Goal: Task Accomplishment & Management: Use online tool/utility

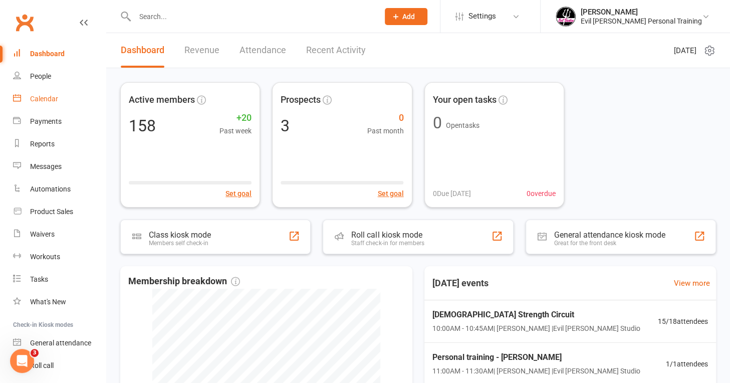
click at [42, 96] on div "Calendar" at bounding box center [44, 99] width 28 height 8
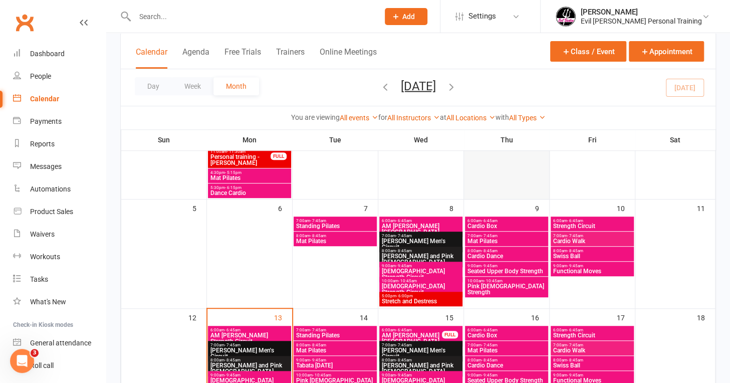
scroll to position [351, 0]
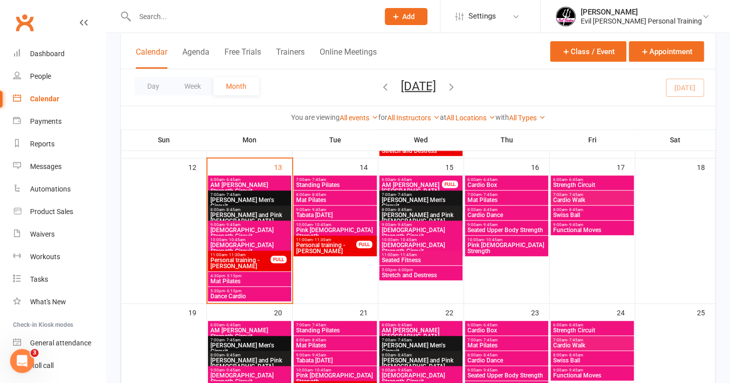
click at [501, 242] on span "Pink [DEMOGRAPHIC_DATA] Strength" at bounding box center [506, 248] width 79 height 12
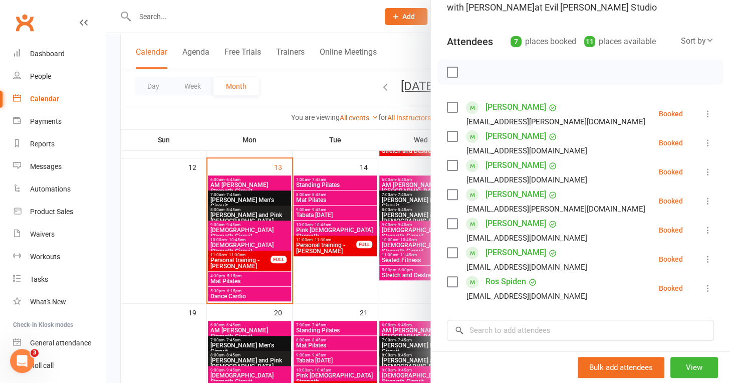
scroll to position [150, 0]
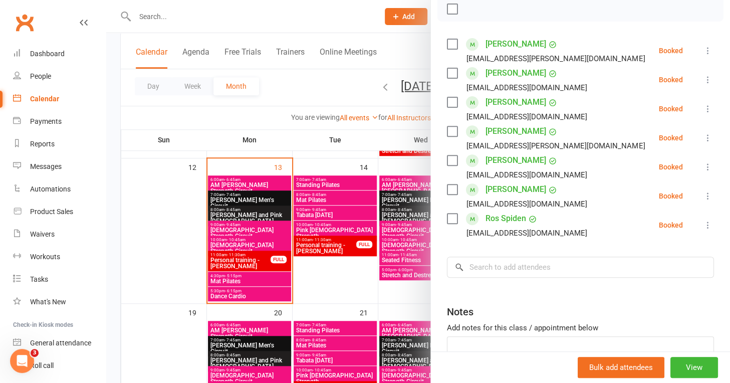
click at [486, 278] on div "Class kiosk mode Roll call 10:00 AM - 10:45 AM, [DATE] with [PERSON_NAME] at Ev…" at bounding box center [580, 155] width 299 height 527
click at [477, 270] on input "search" at bounding box center [580, 267] width 267 height 21
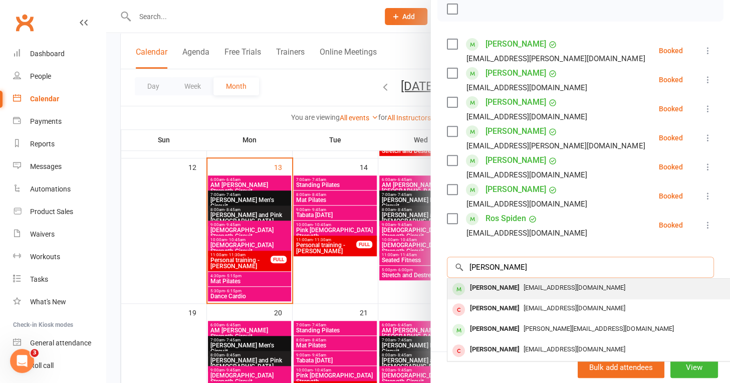
type input "[PERSON_NAME]"
click at [480, 284] on div "[PERSON_NAME]" at bounding box center [495, 288] width 58 height 15
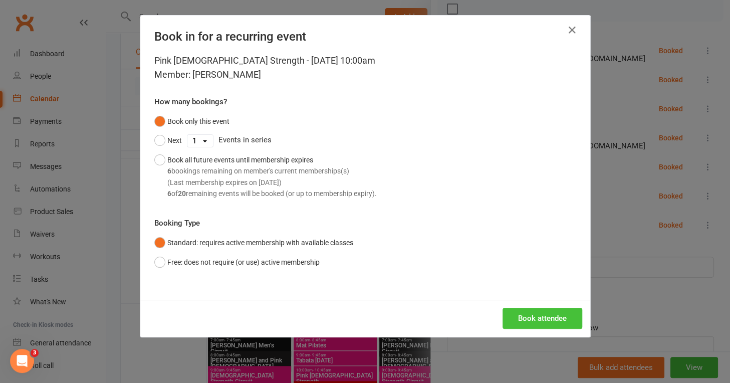
click at [518, 316] on button "Book attendee" at bounding box center [543, 318] width 80 height 21
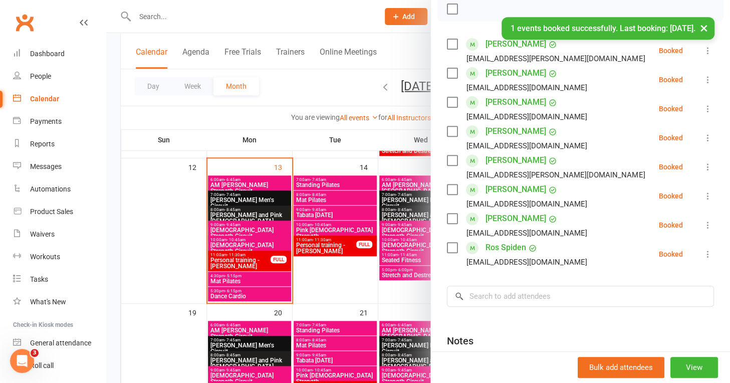
click at [273, 14] on div at bounding box center [418, 191] width 624 height 383
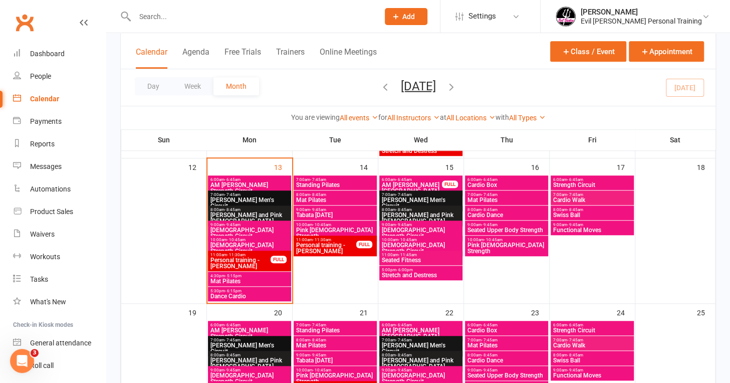
click at [254, 179] on span "6:00am - 6:45am" at bounding box center [249, 179] width 79 height 5
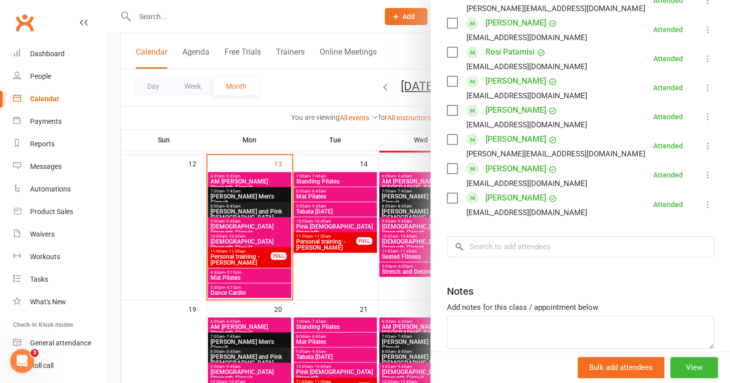
scroll to position [301, 0]
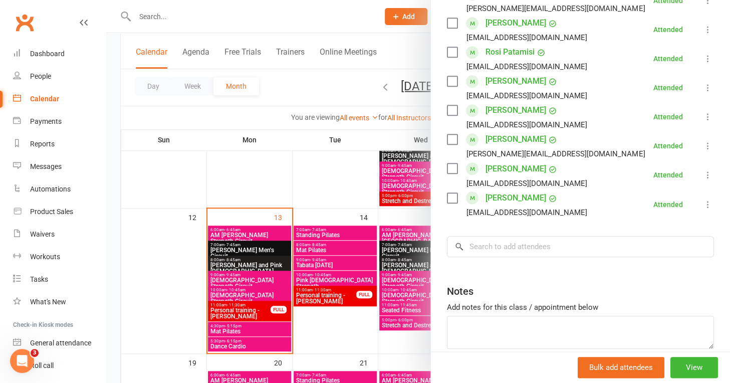
click at [276, 246] on div at bounding box center [418, 191] width 624 height 383
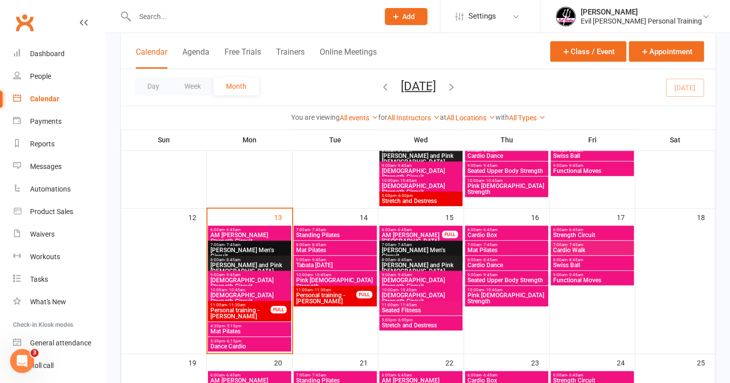
click at [277, 248] on span "[PERSON_NAME] Men's Circuit" at bounding box center [249, 253] width 79 height 12
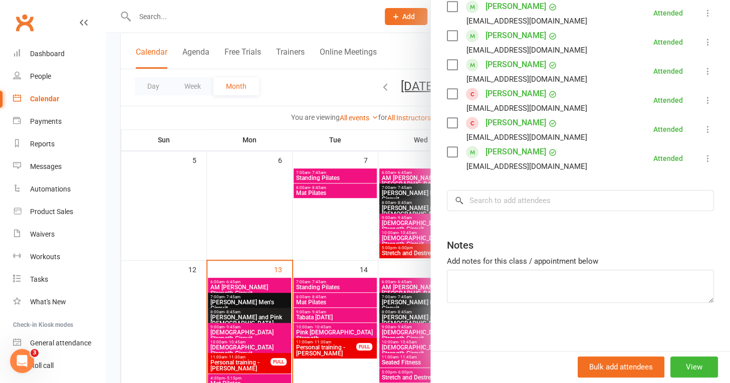
scroll to position [251, 0]
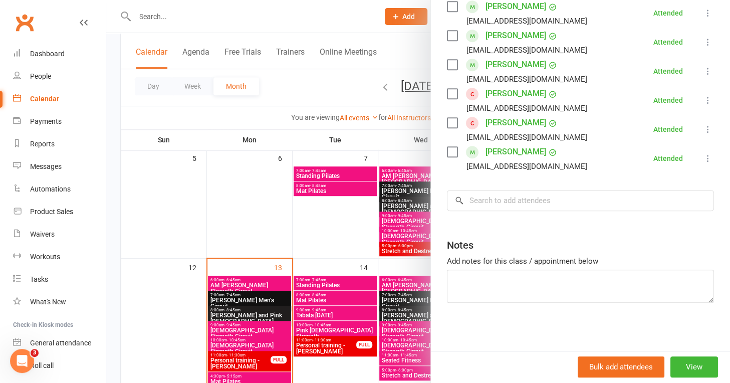
click at [245, 311] on div at bounding box center [418, 191] width 624 height 383
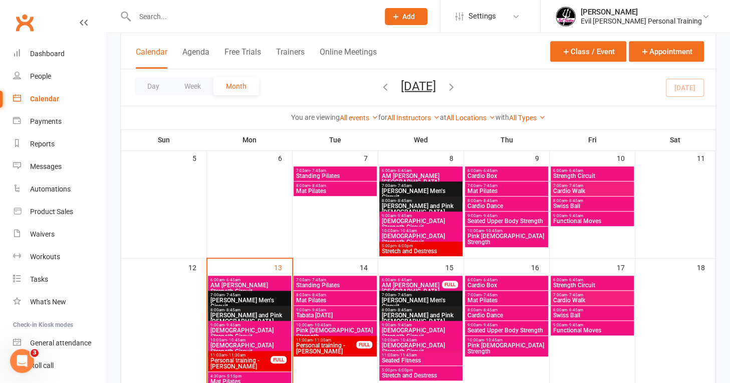
click at [245, 312] on span "[PERSON_NAME] and Pink [DEMOGRAPHIC_DATA]" at bounding box center [249, 318] width 79 height 12
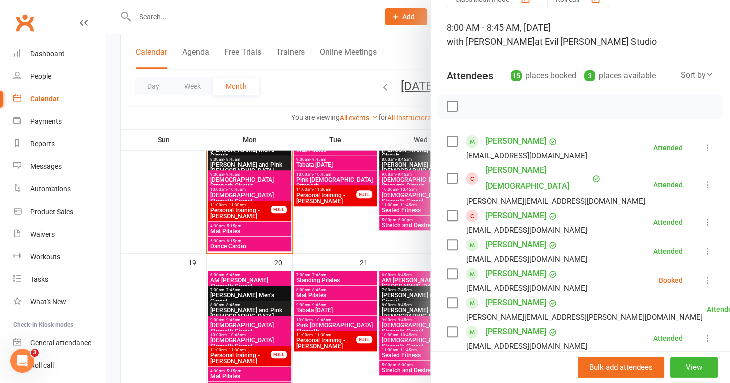
scroll to position [150, 0]
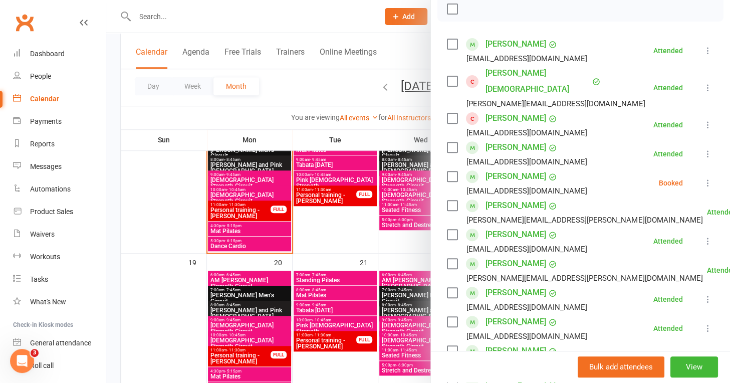
click at [703, 178] on icon at bounding box center [708, 183] width 10 height 10
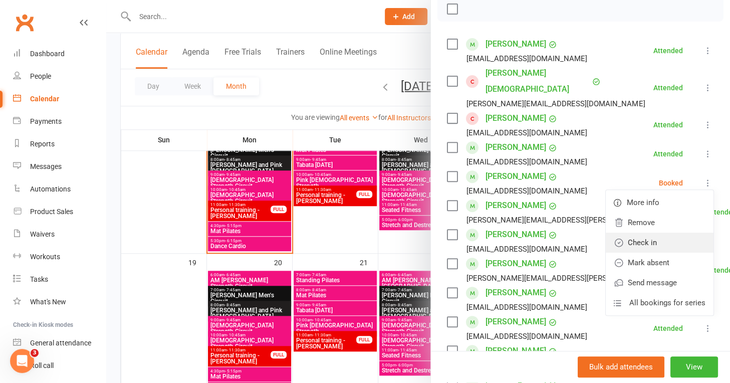
click at [653, 233] on link "Check in" at bounding box center [660, 243] width 108 height 20
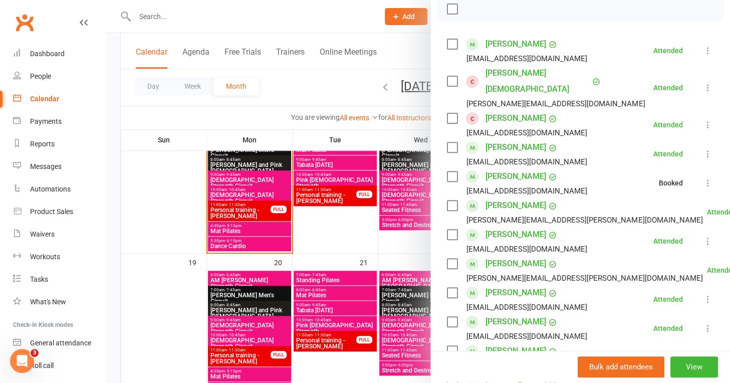
click at [239, 193] on div at bounding box center [418, 191] width 624 height 383
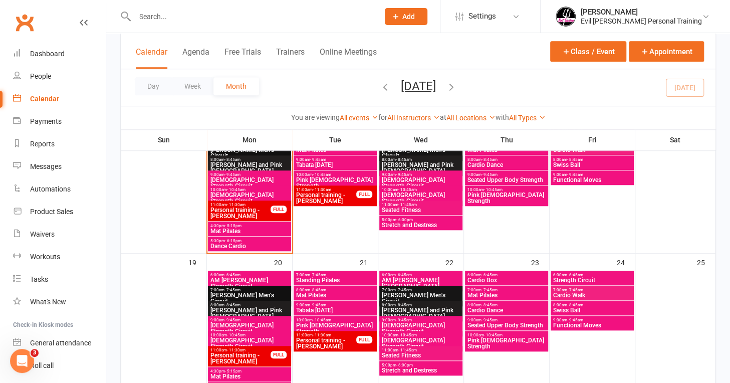
click at [249, 179] on span "[DEMOGRAPHIC_DATA] Strength Circuit" at bounding box center [249, 183] width 79 height 12
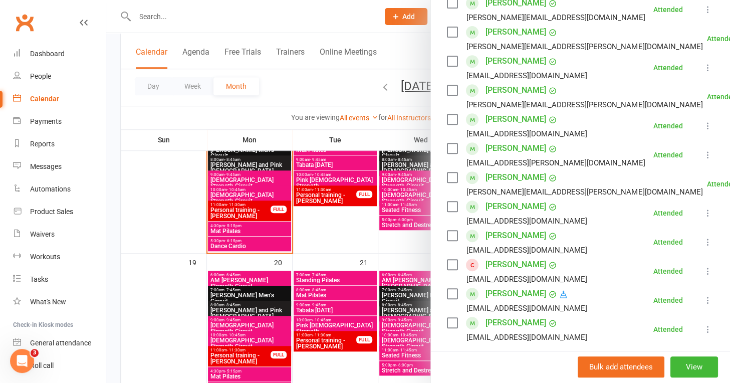
scroll to position [351, 0]
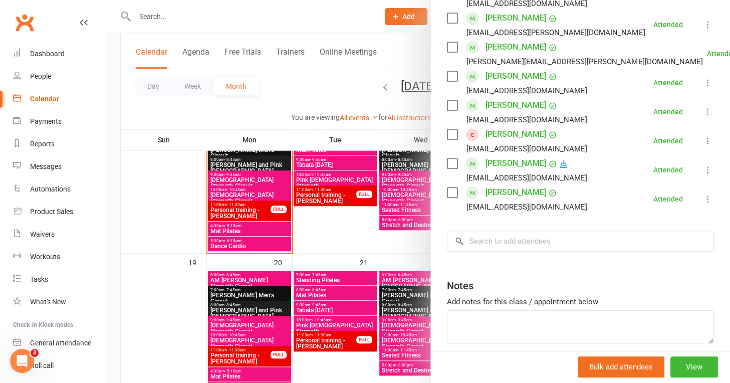
click at [236, 192] on div at bounding box center [418, 191] width 624 height 383
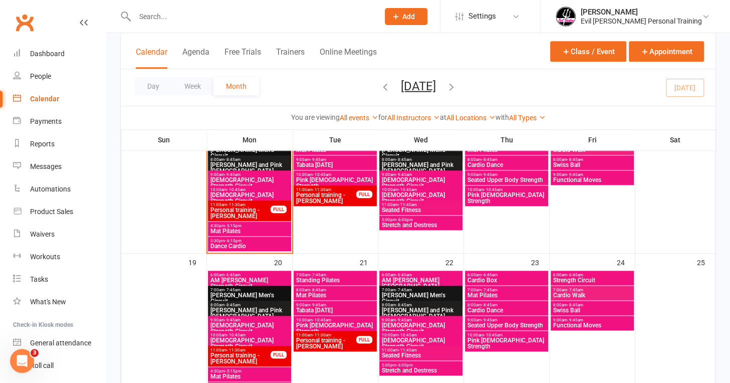
click at [254, 192] on span "[DEMOGRAPHIC_DATA] Strength Circuit" at bounding box center [249, 198] width 79 height 12
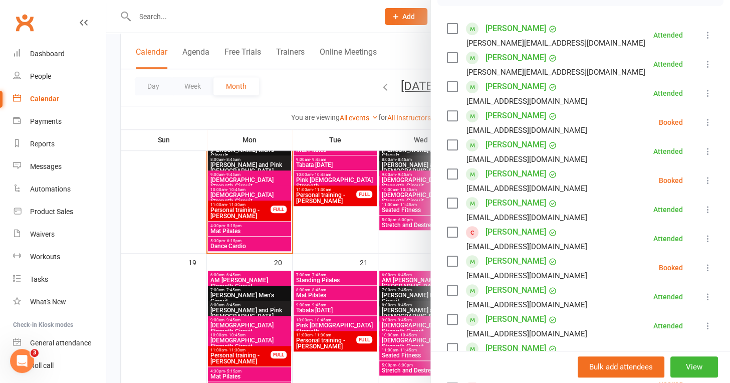
scroll to position [150, 0]
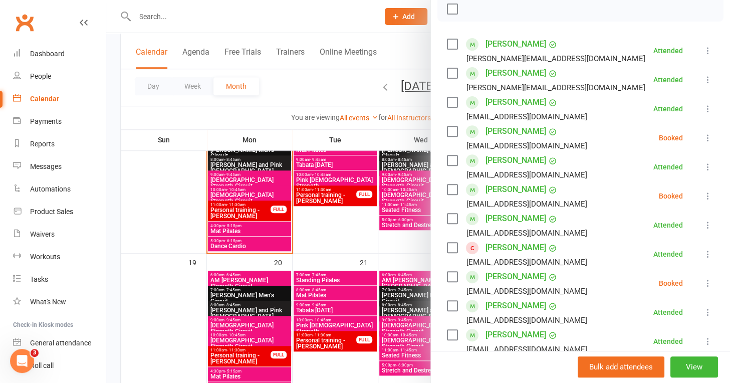
click at [703, 135] on icon at bounding box center [708, 138] width 10 height 10
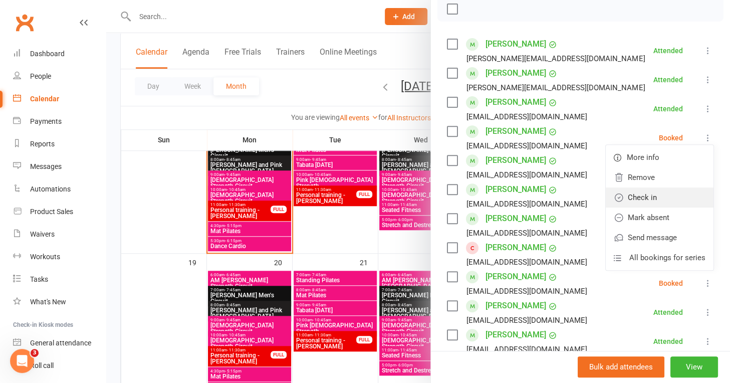
click at [667, 196] on link "Check in" at bounding box center [660, 197] width 108 height 20
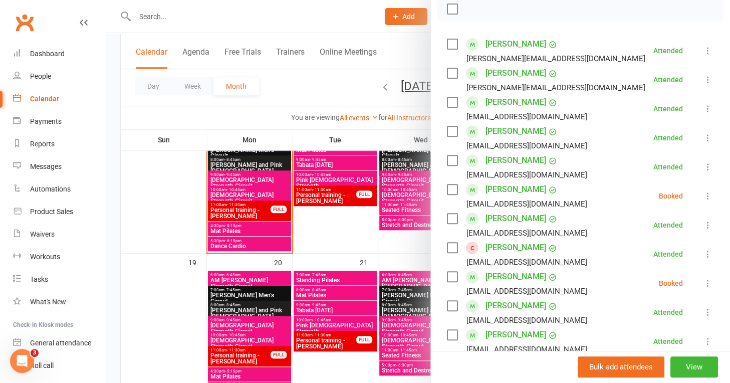
click at [703, 192] on icon at bounding box center [708, 196] width 10 height 10
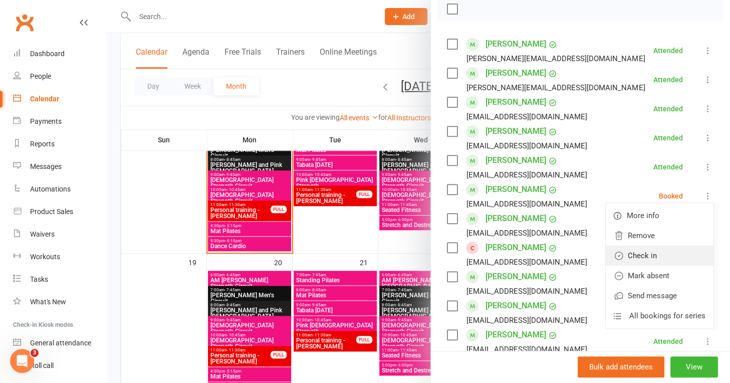
click at [653, 254] on link "Check in" at bounding box center [660, 256] width 108 height 20
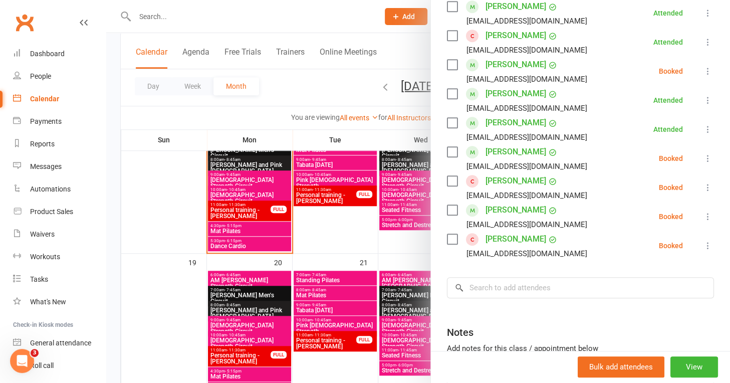
scroll to position [401, 0]
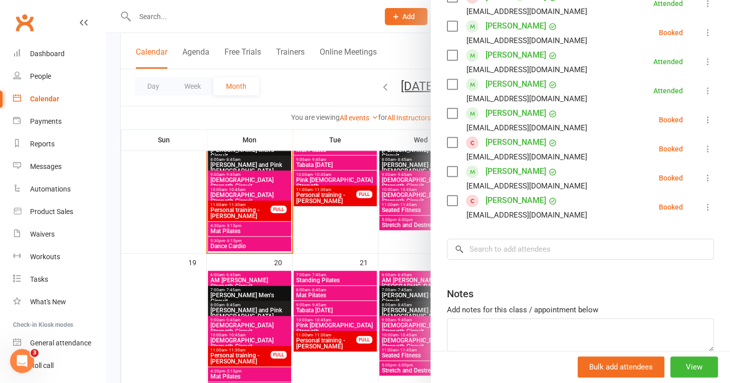
click at [703, 146] on icon at bounding box center [708, 149] width 10 height 10
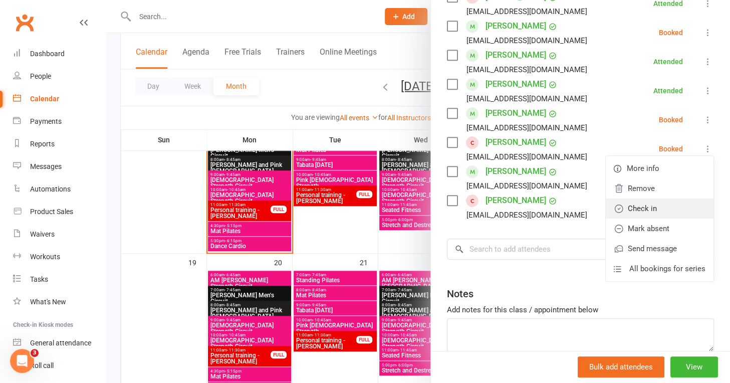
click at [649, 210] on link "Check in" at bounding box center [660, 208] width 108 height 20
